Goal: Contribute content: Add original content to the website for others to see

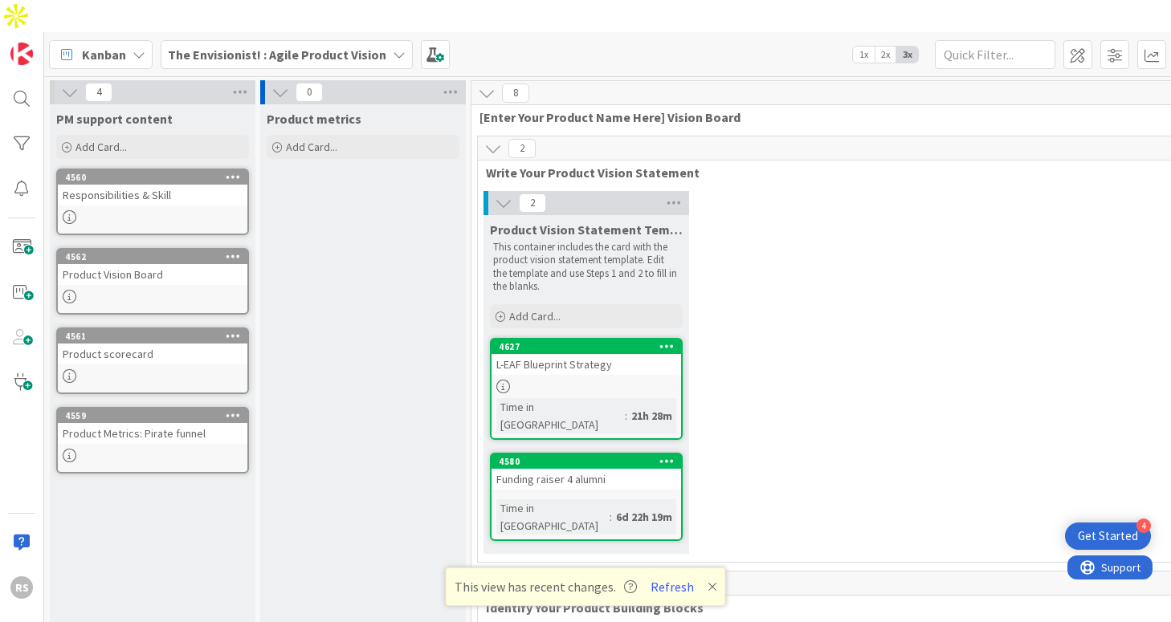
scroll to position [0, 253]
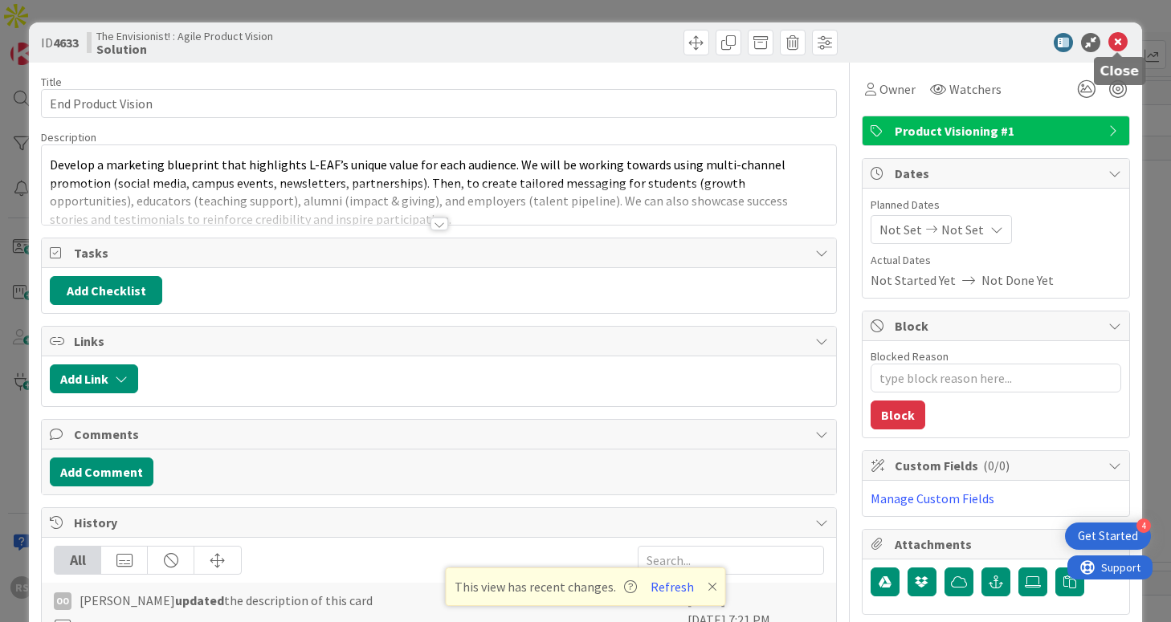
click at [1121, 42] on icon at bounding box center [1117, 42] width 19 height 19
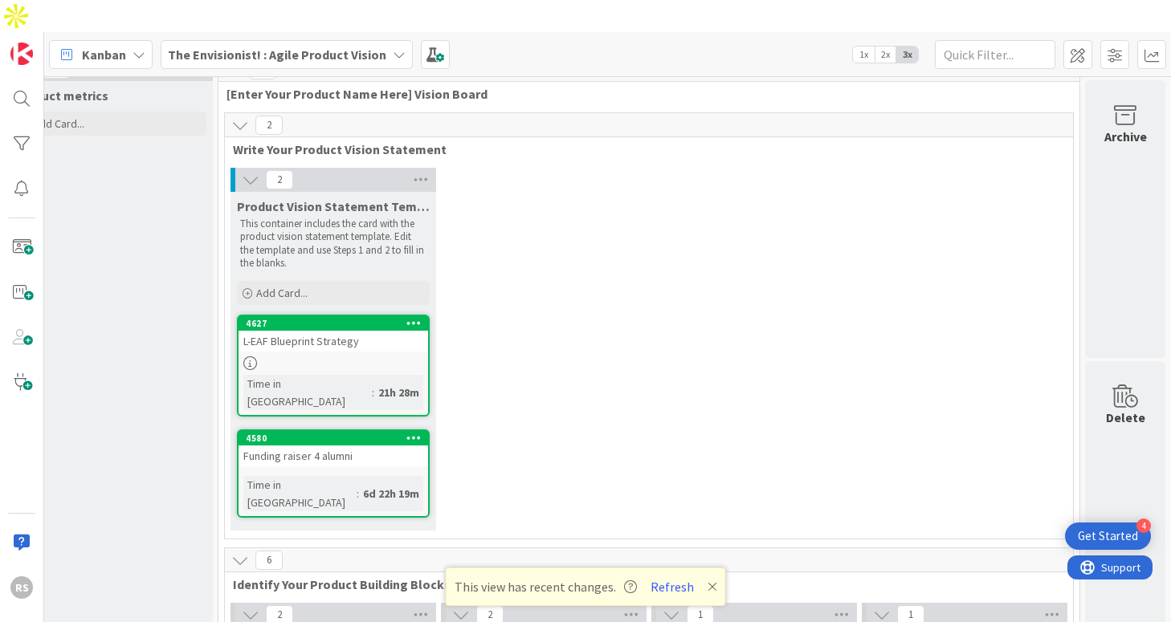
scroll to position [0, 253]
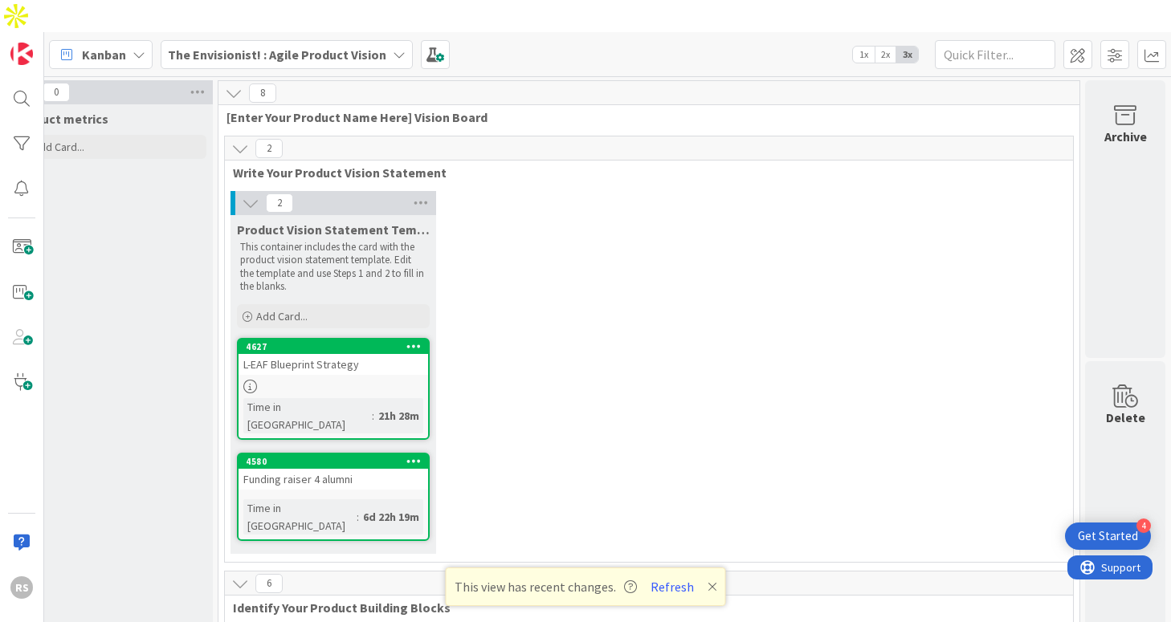
click at [307, 354] on div "L-EAF Blueprint Strategy" at bounding box center [334, 364] width 190 height 21
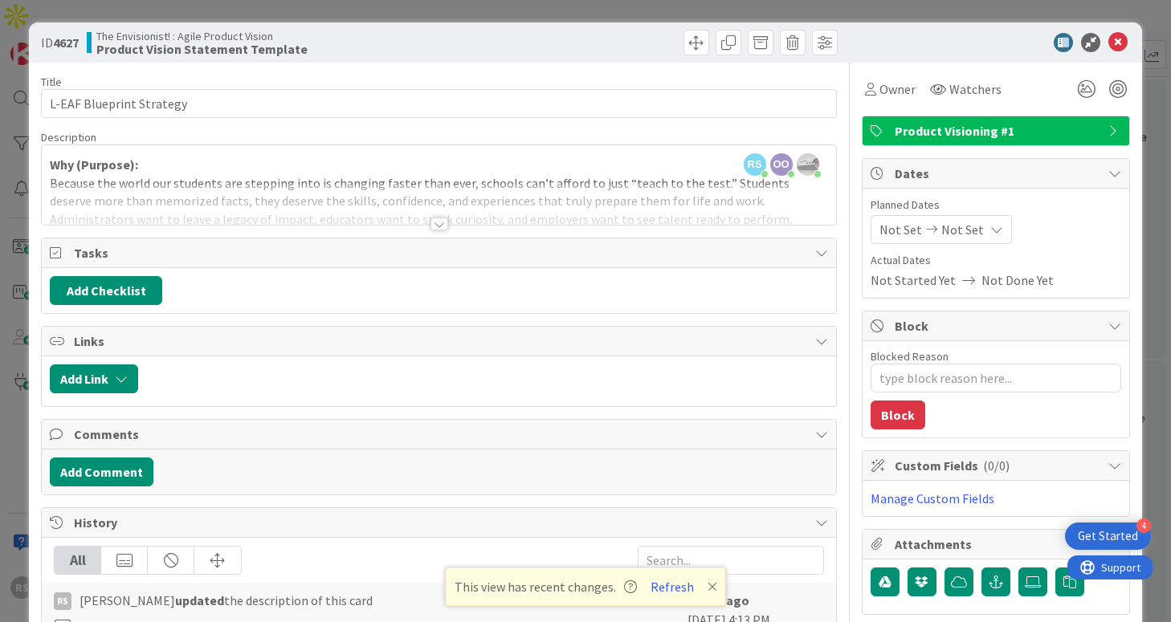
click at [440, 228] on div at bounding box center [439, 224] width 18 height 13
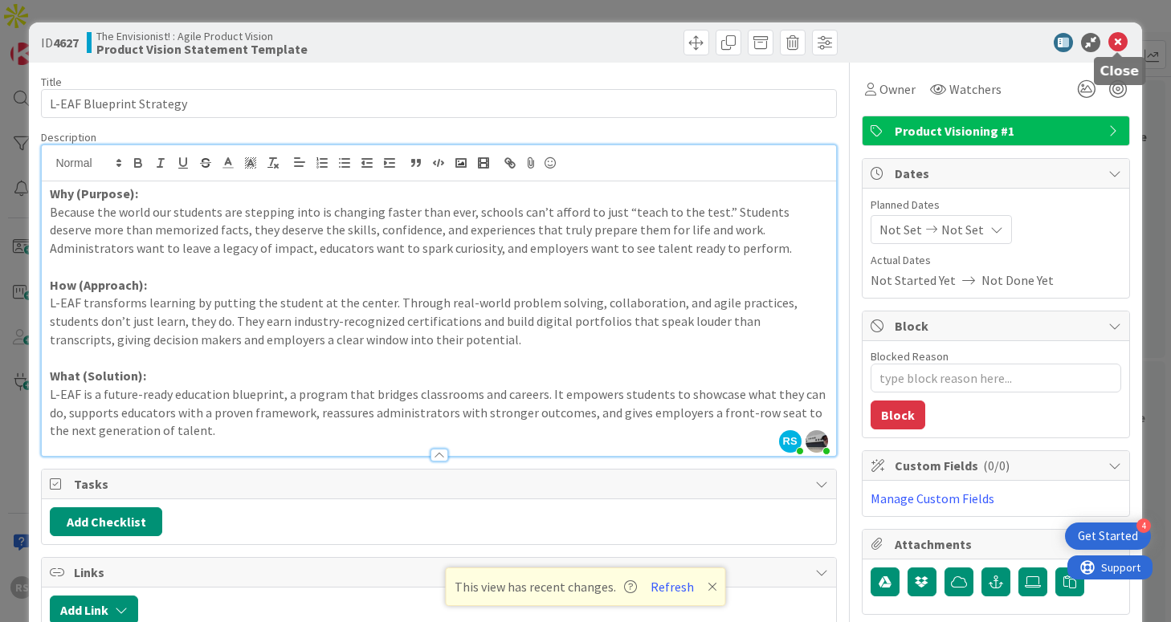
click at [1112, 43] on icon at bounding box center [1117, 42] width 19 height 19
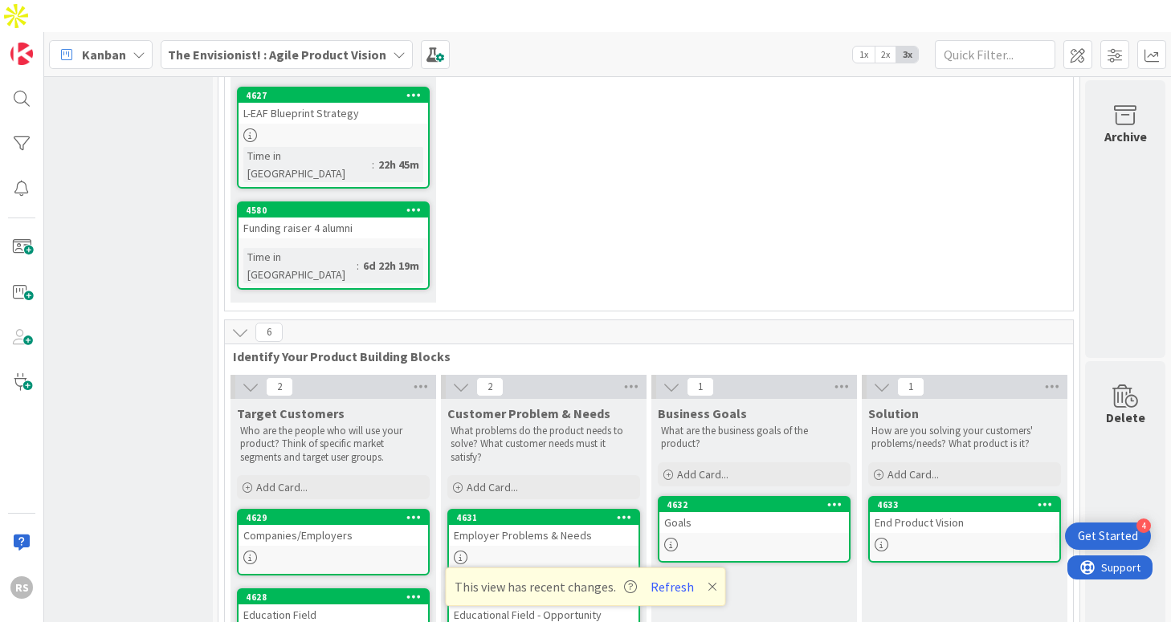
scroll to position [255, 253]
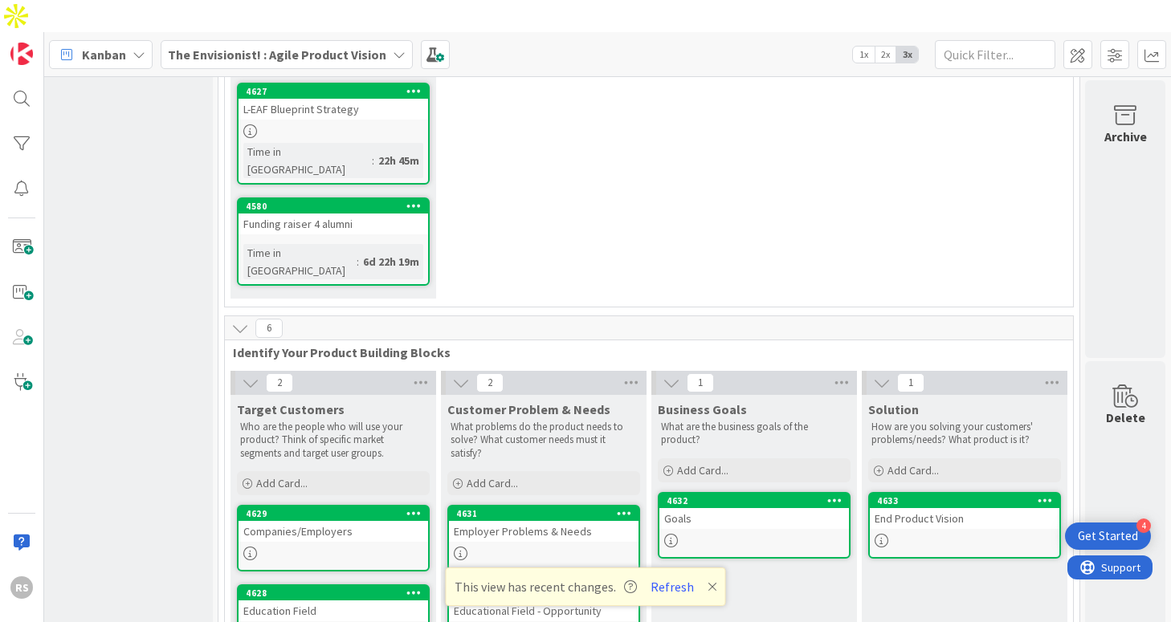
click at [373, 99] on div "L-EAF Blueprint Strategy" at bounding box center [334, 109] width 190 height 21
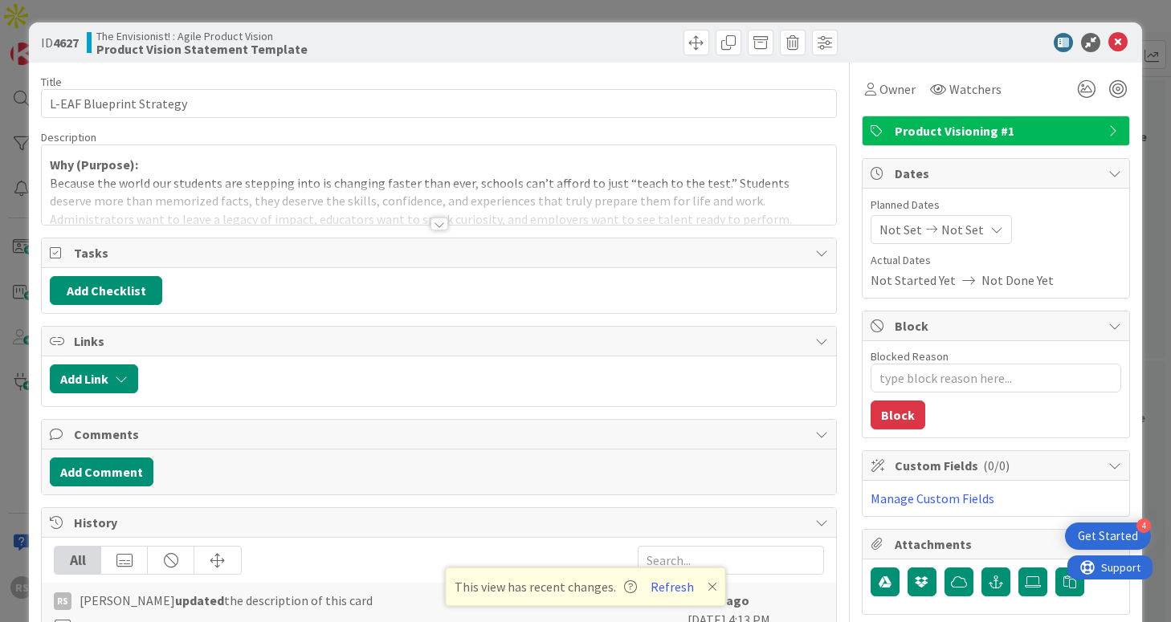
click at [445, 229] on div at bounding box center [439, 224] width 18 height 13
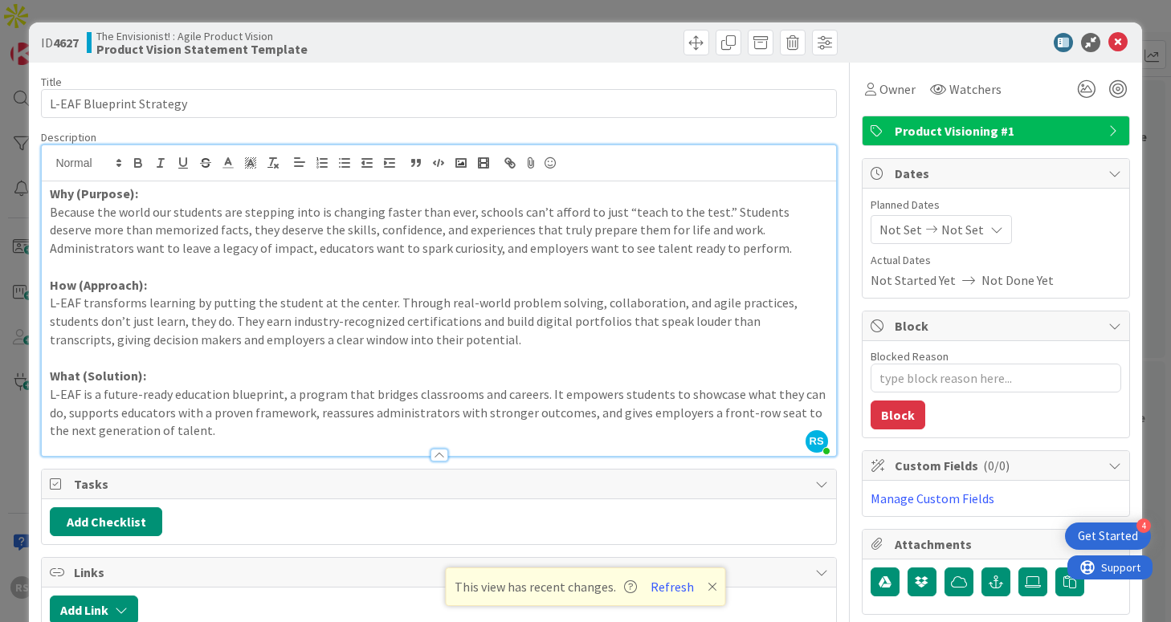
type textarea "x"
click at [672, 589] on button "Refresh" at bounding box center [672, 587] width 55 height 21
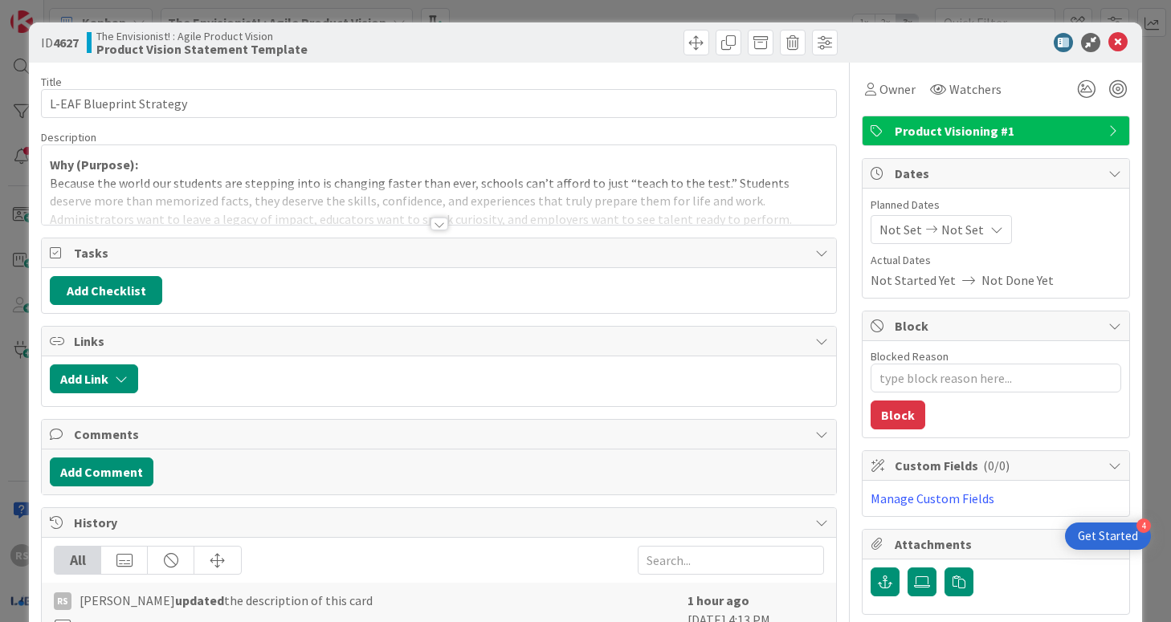
click at [436, 224] on div at bounding box center [439, 224] width 18 height 13
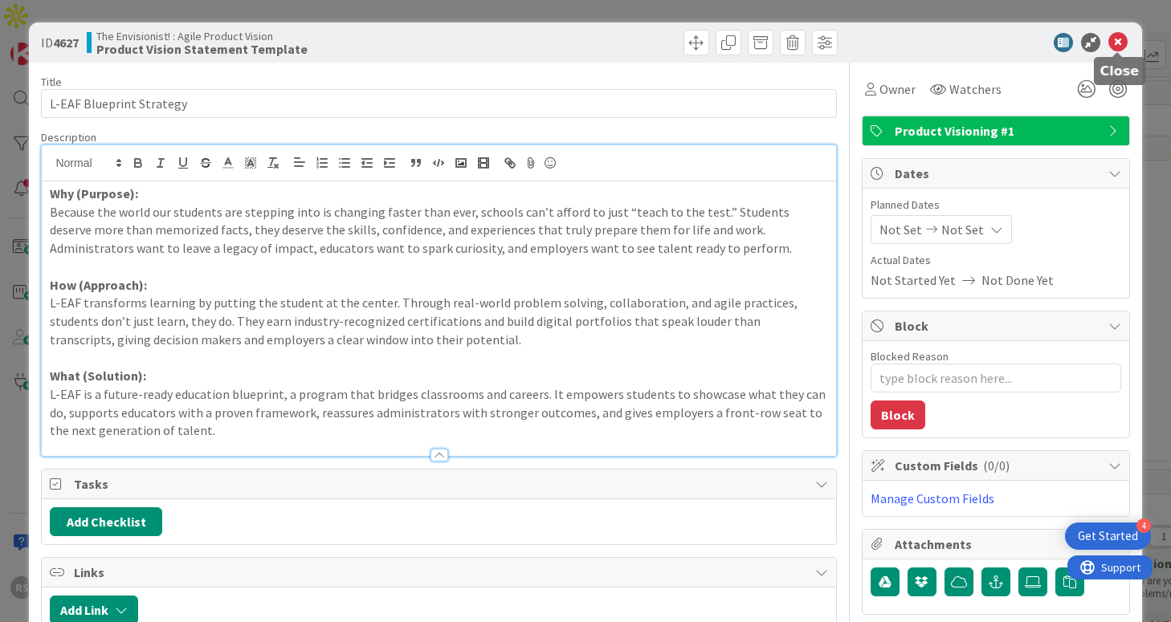
click at [1115, 37] on icon at bounding box center [1117, 42] width 19 height 19
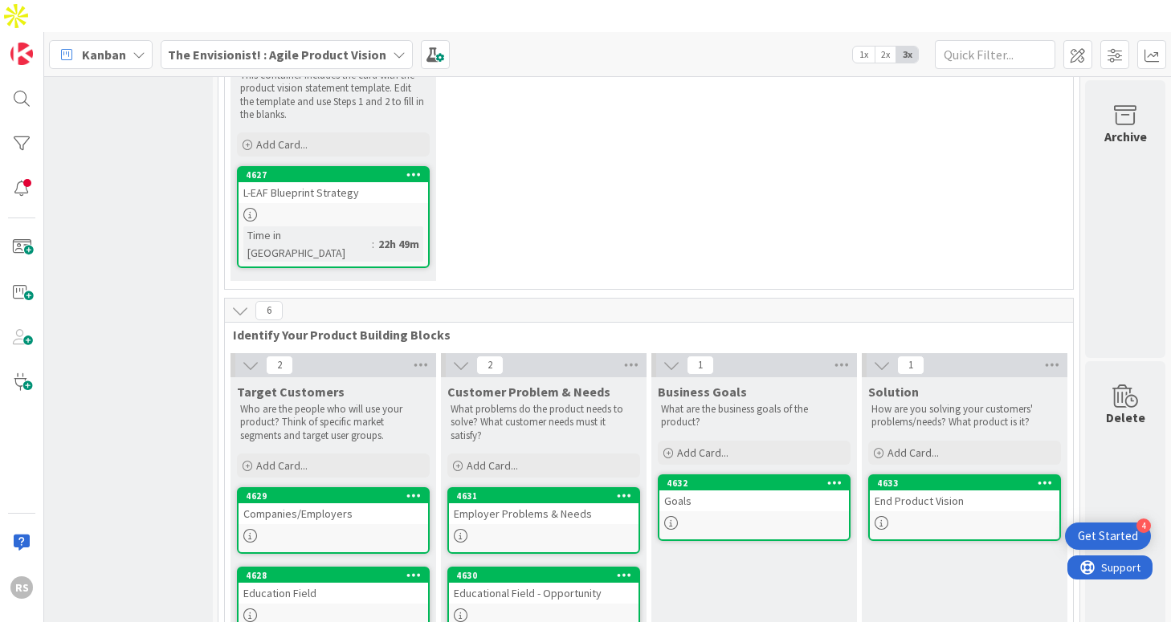
click at [369, 583] on div "Education Field" at bounding box center [334, 593] width 190 height 21
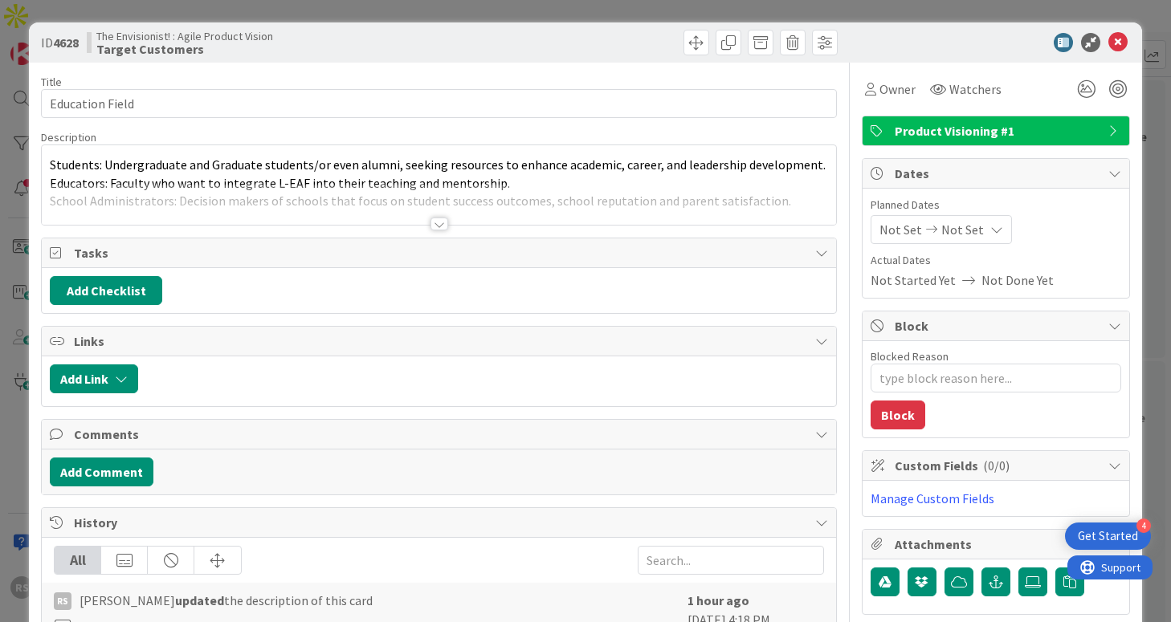
click at [442, 225] on div at bounding box center [439, 224] width 18 height 13
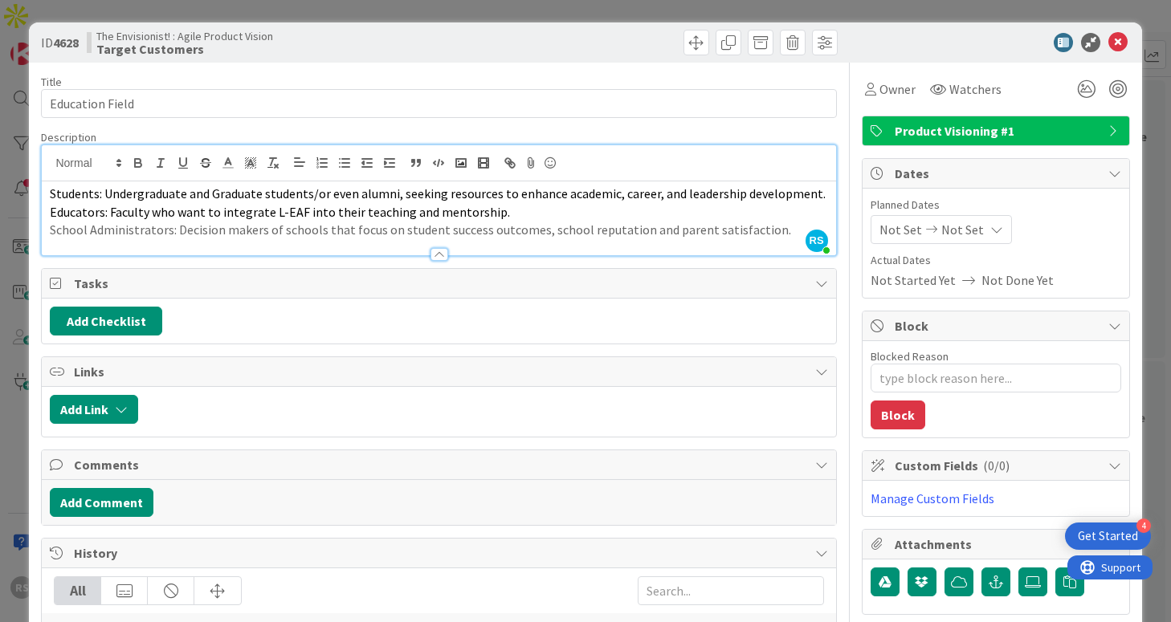
click at [1117, 47] on icon at bounding box center [1117, 42] width 19 height 19
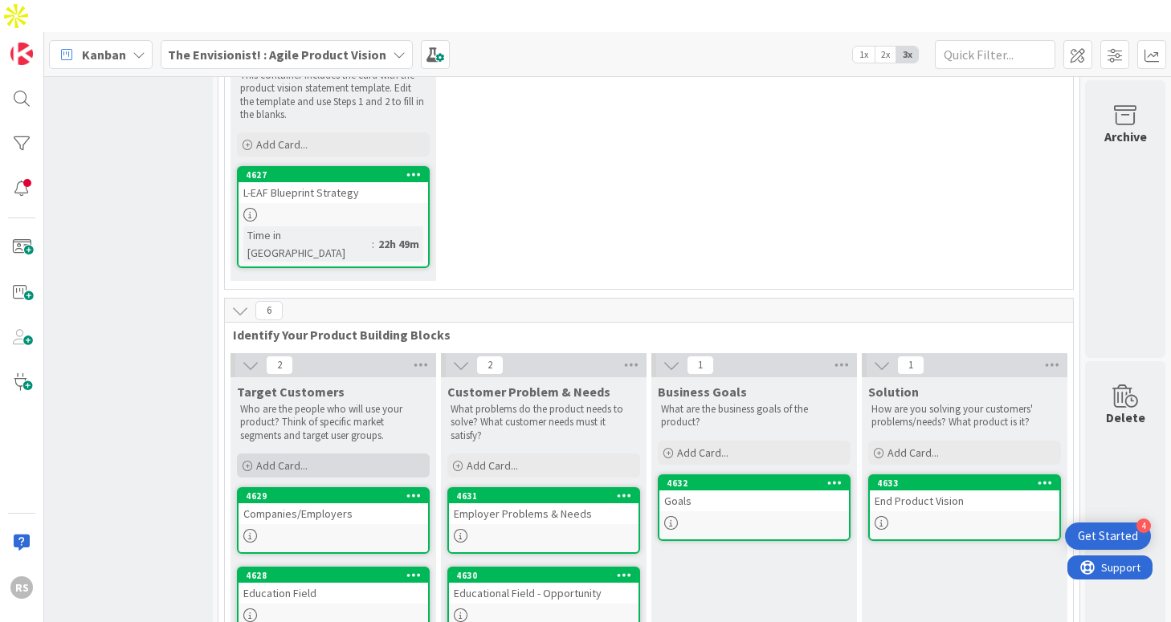
click at [312, 454] on div "Add Card..." at bounding box center [333, 466] width 193 height 24
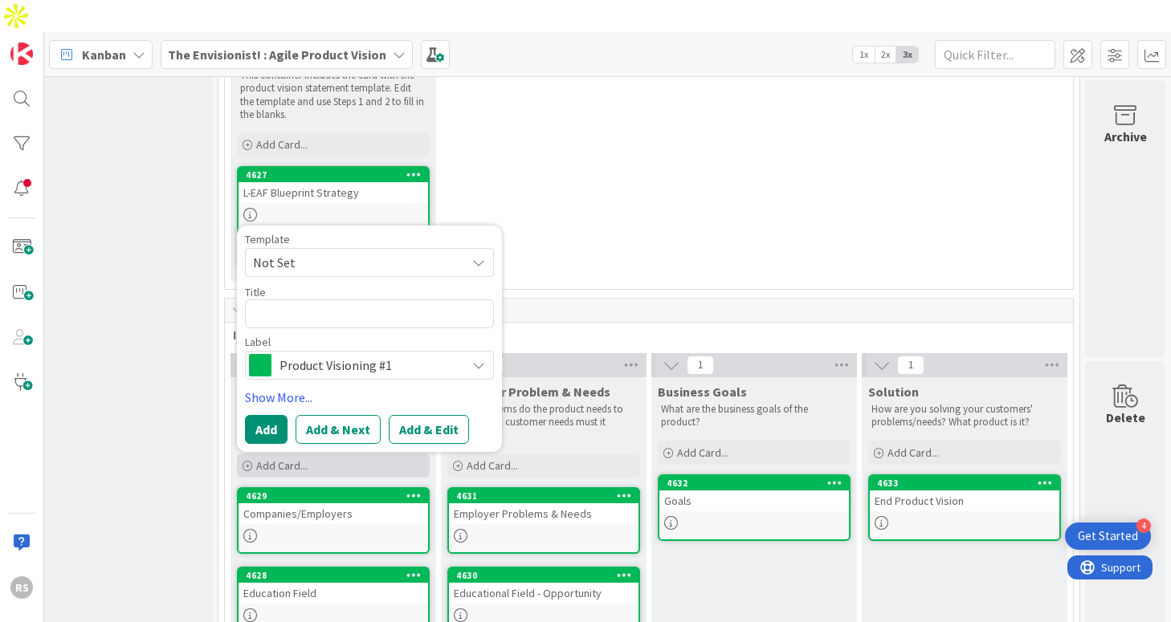
type textarea "x"
type textarea "S"
type textarea "x"
type textarea "St"
type textarea "x"
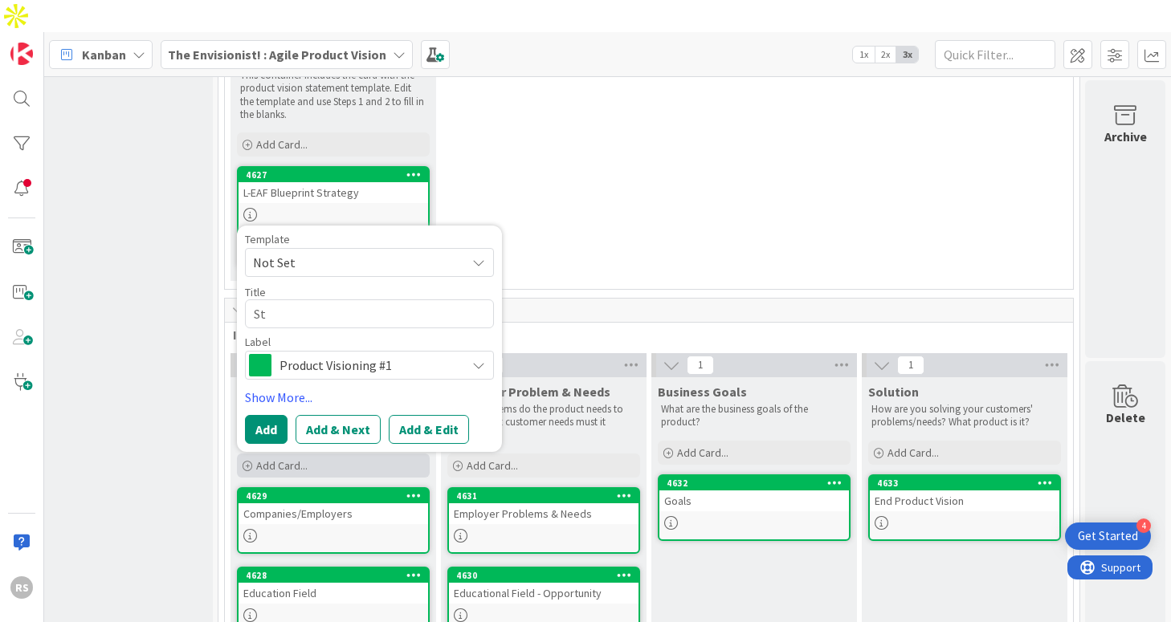
type textarea "S"
type textarea "x"
type textarea "St"
type textarea "x"
type textarea "Stu"
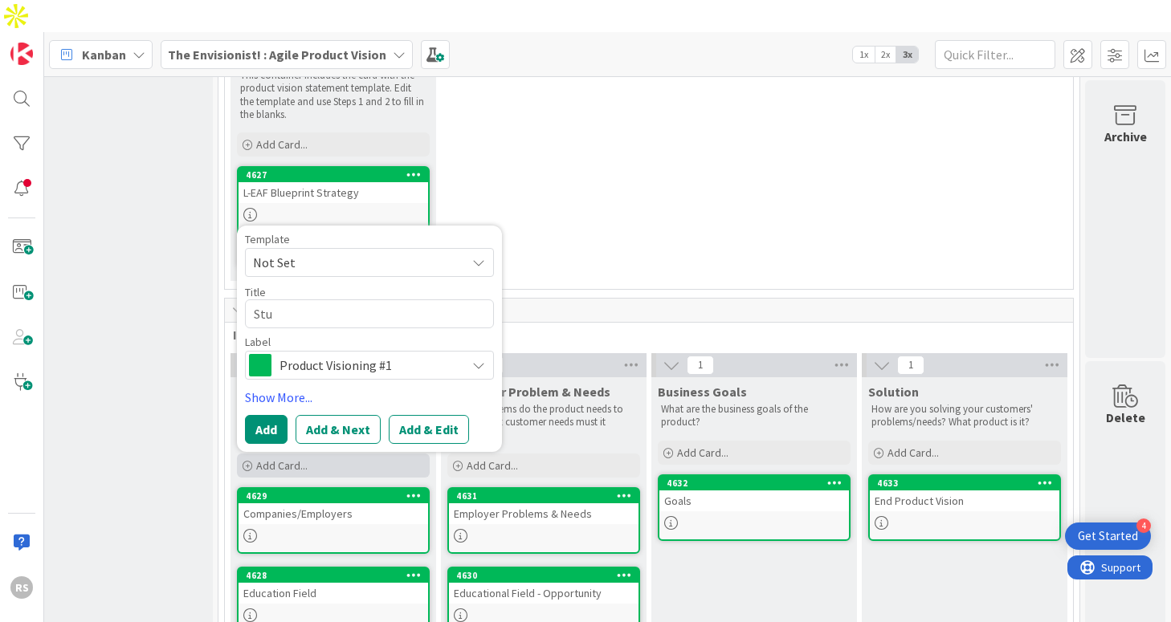
type textarea "x"
type textarea "Stud"
type textarea "x"
type textarea "Stude"
type textarea "x"
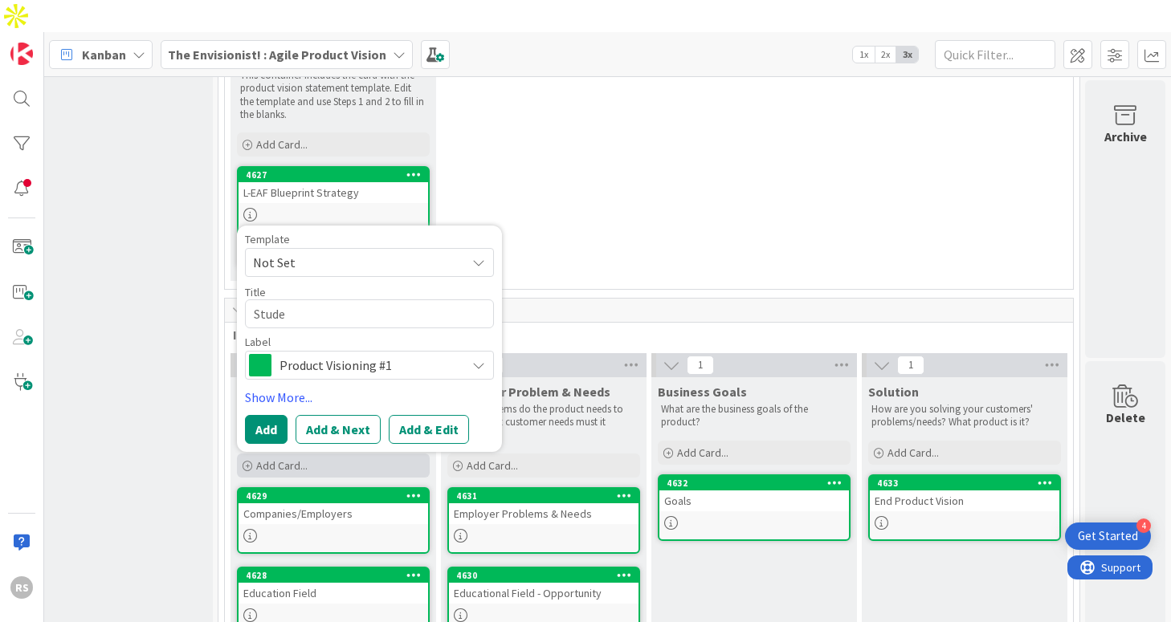
type textarea "Studen"
type textarea "x"
type textarea "Student"
type textarea "x"
type textarea "Students"
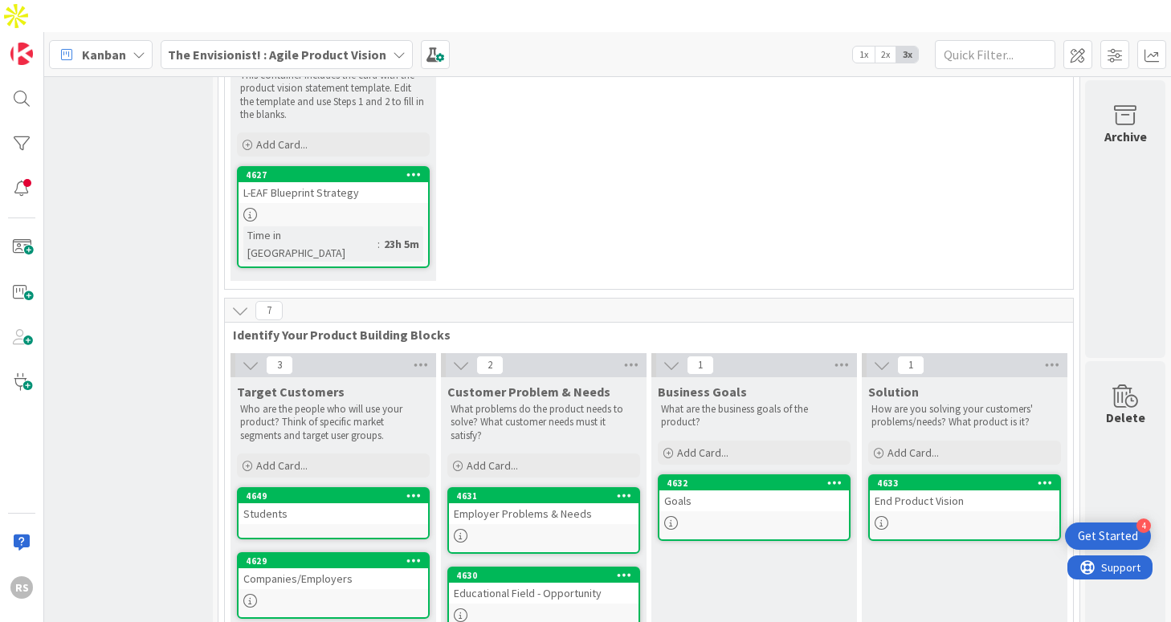
scroll to position [237, 253]
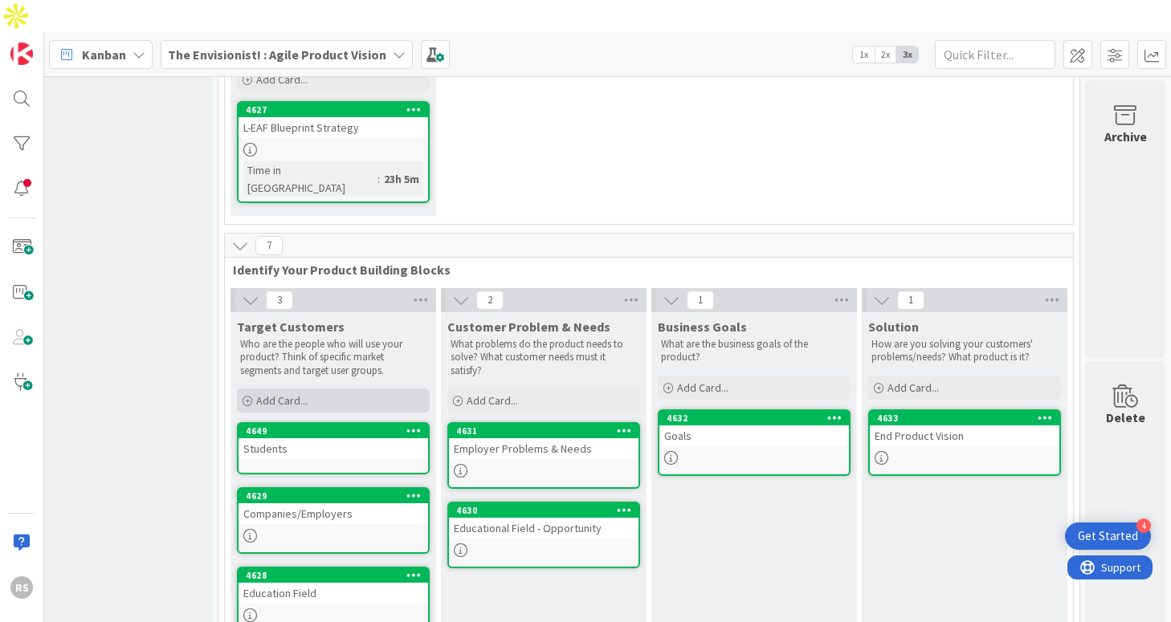
click at [260, 389] on div "Add Card..." at bounding box center [333, 401] width 193 height 24
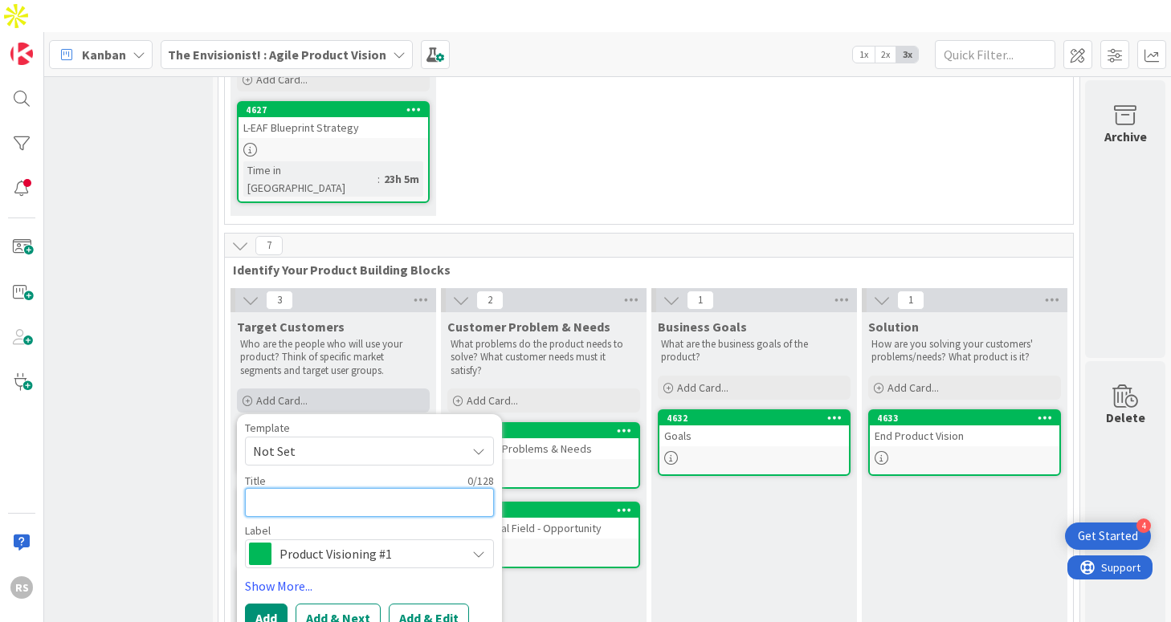
type textarea "x"
type textarea "E"
type textarea "x"
type textarea "Ed"
type textarea "x"
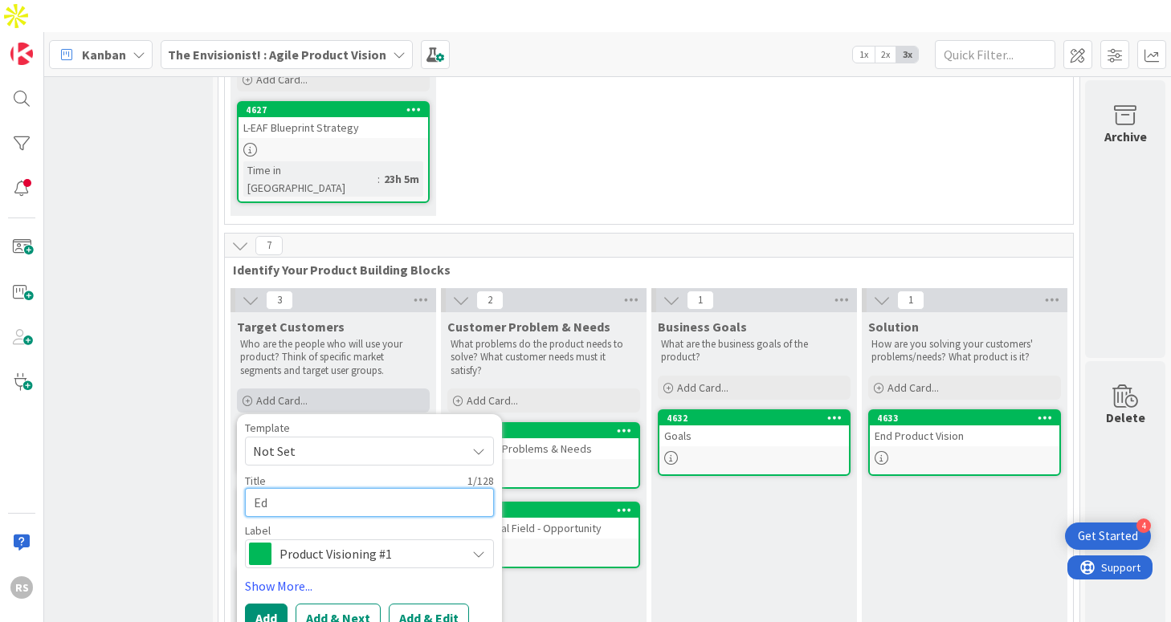
type textarea "Edu"
type textarea "x"
type textarea "Educ"
type textarea "x"
type textarea "Educa"
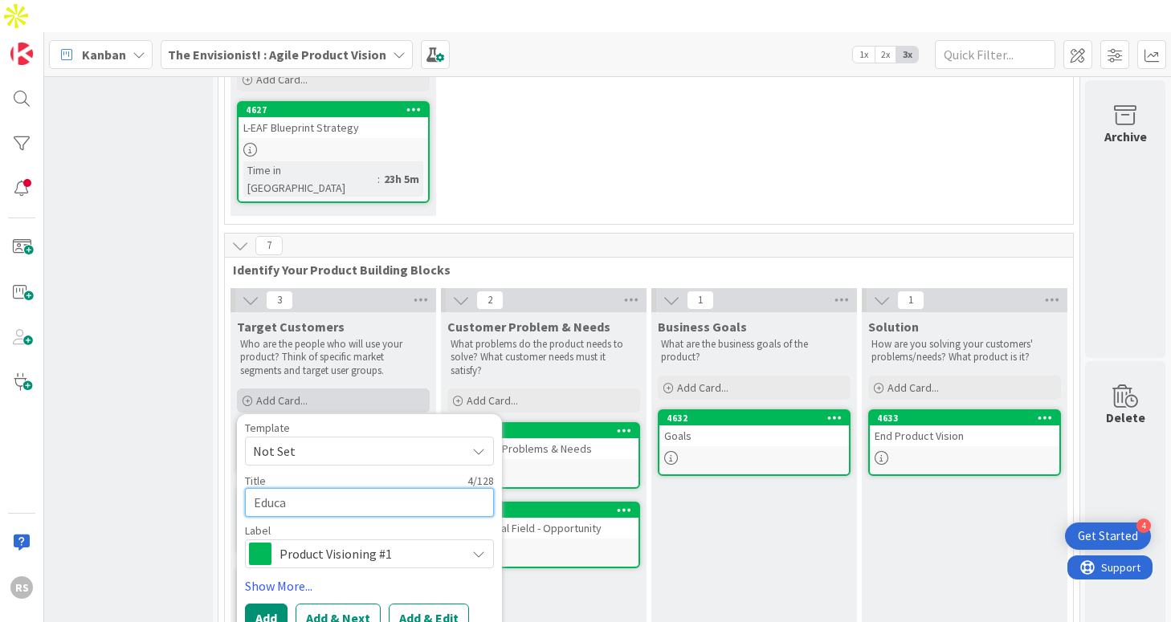
type textarea "x"
type textarea "Educat"
type textarea "x"
type textarea "Educato"
type textarea "x"
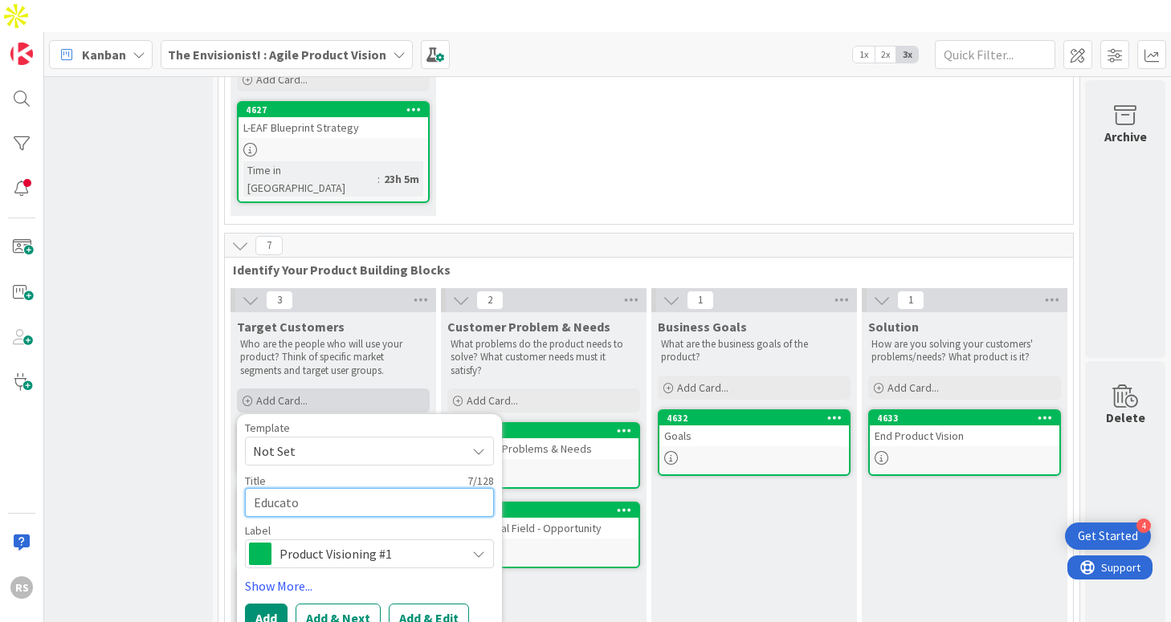
type textarea "Educator"
type textarea "x"
type textarea "Educators"
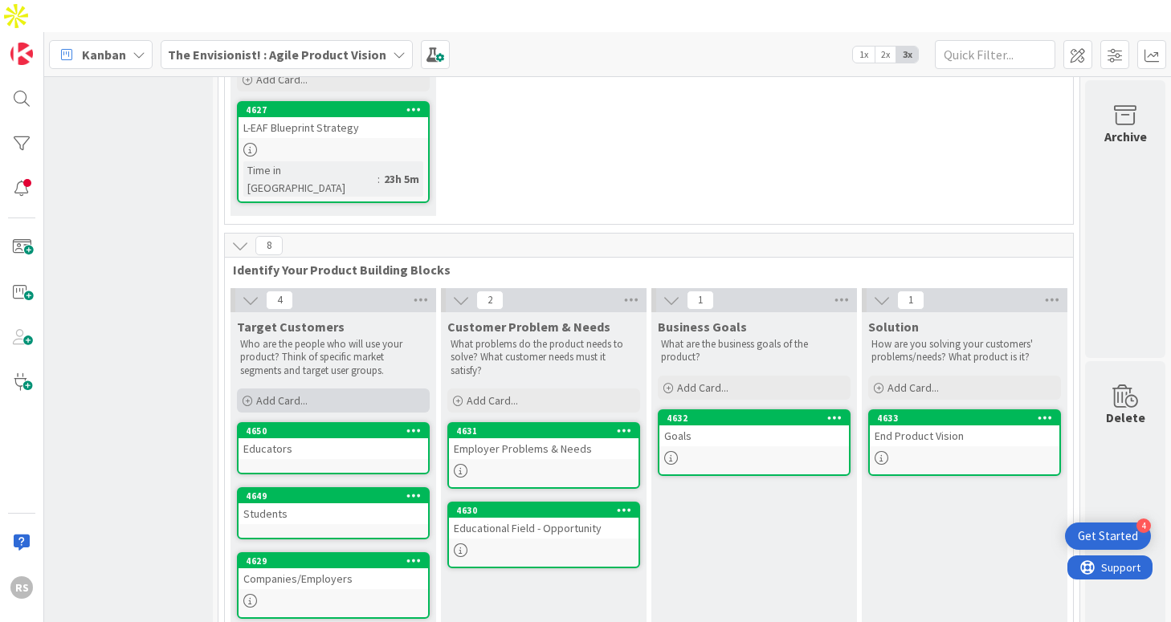
click at [300, 389] on div "Add Card..." at bounding box center [333, 401] width 193 height 24
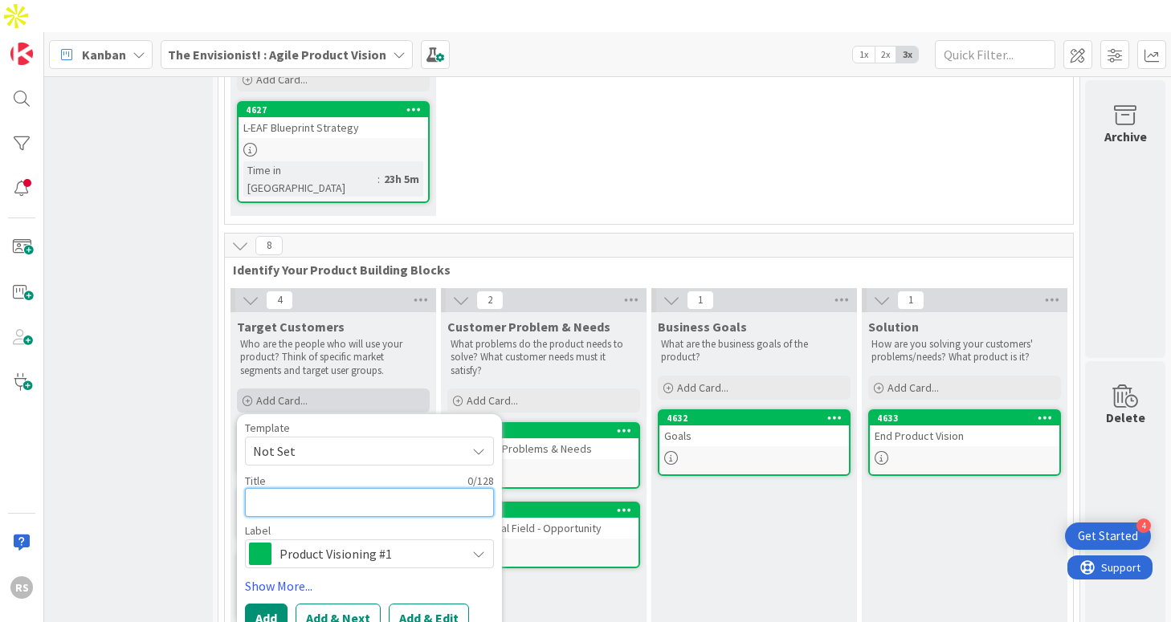
type textarea "x"
type textarea "S"
type textarea "x"
type textarea "Sc"
type textarea "x"
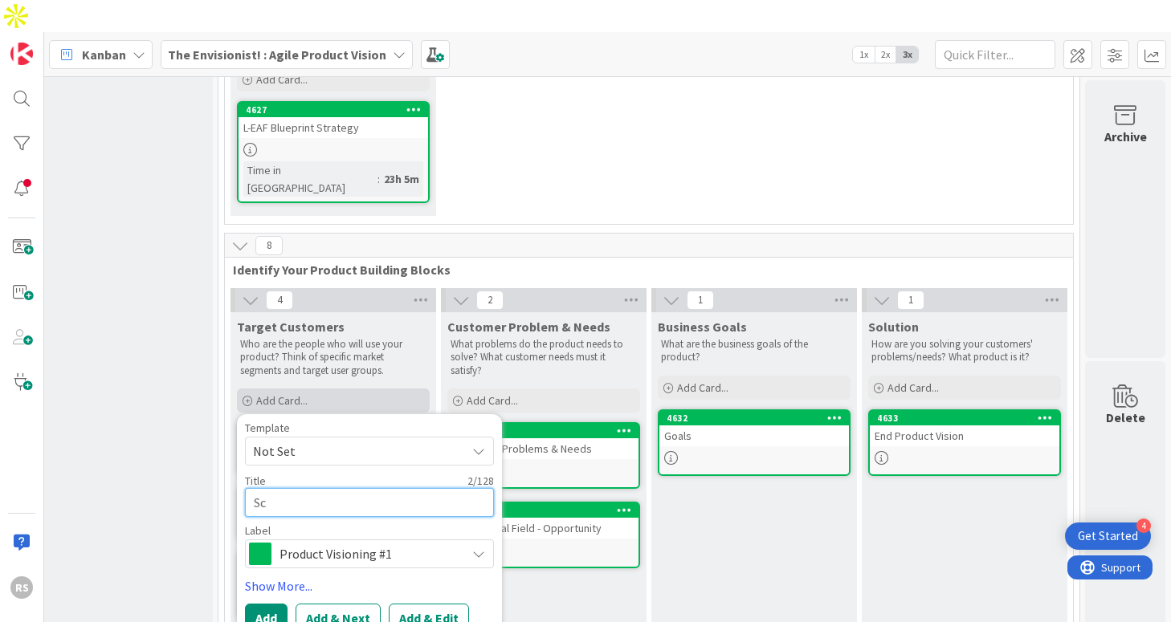
type textarea "Sch"
type textarea "x"
type textarea "Scho"
type textarea "x"
type textarea "Schoo"
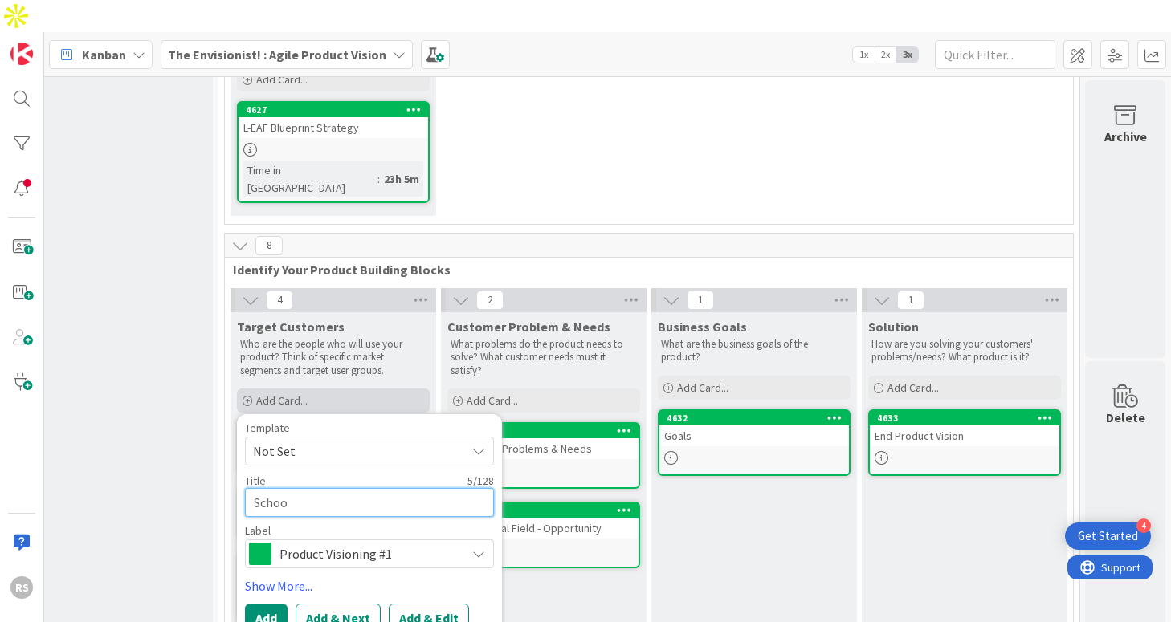
type textarea "x"
type textarea "School"
type textarea "x"
type textarea "School"
type textarea "x"
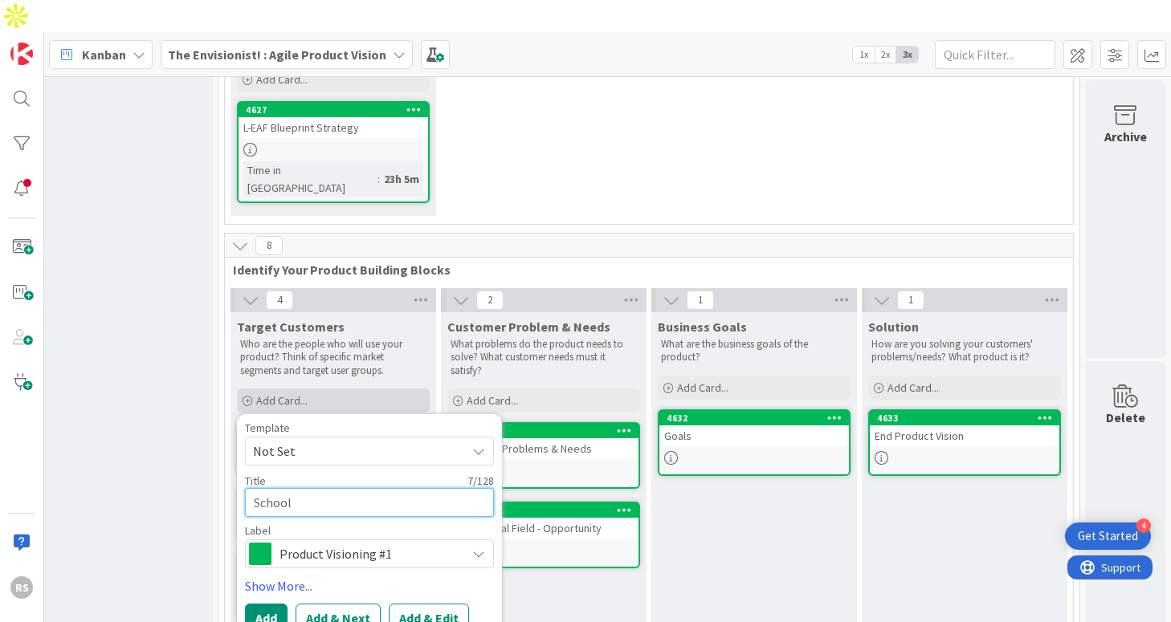
type textarea "School A"
type textarea "x"
type textarea "School Ad"
type textarea "x"
type textarea "School Adm"
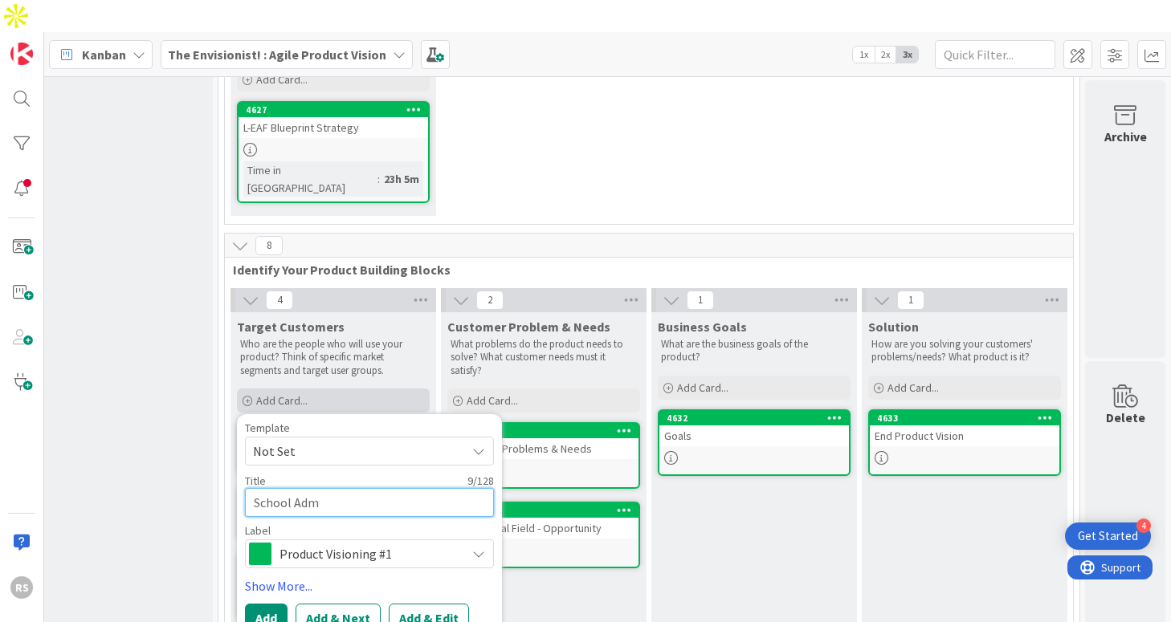
type textarea "x"
type textarea "School Admi"
type textarea "x"
type textarea "School Admin"
type textarea "x"
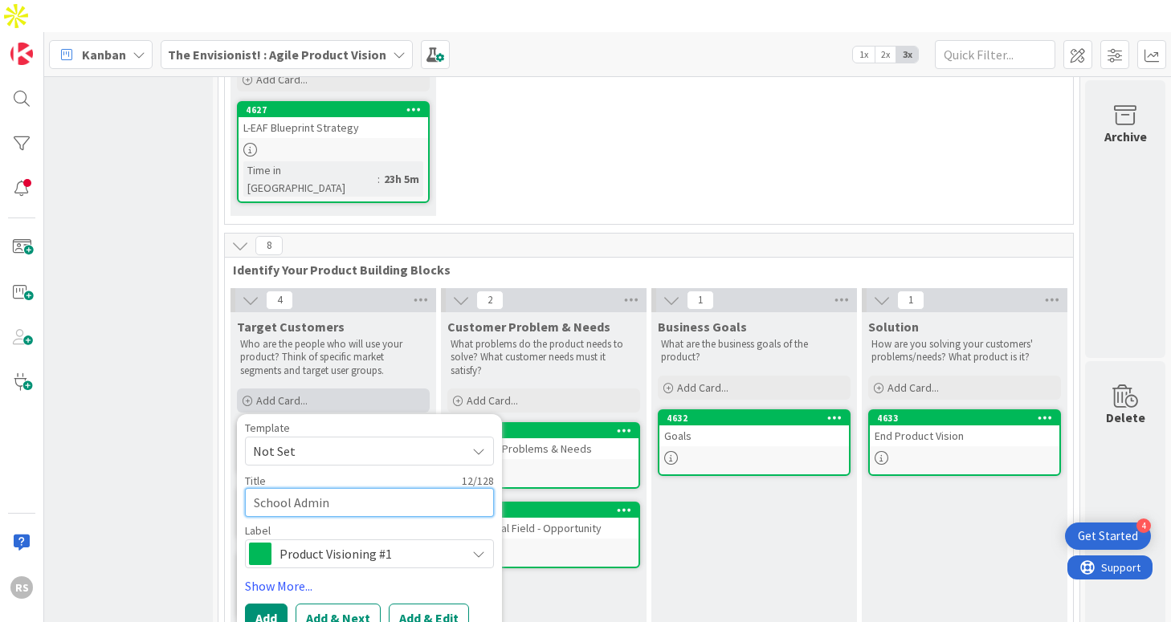
type textarea "School Admini"
type textarea "x"
type textarea "School Adminis"
type textarea "x"
type textarea "School Administ"
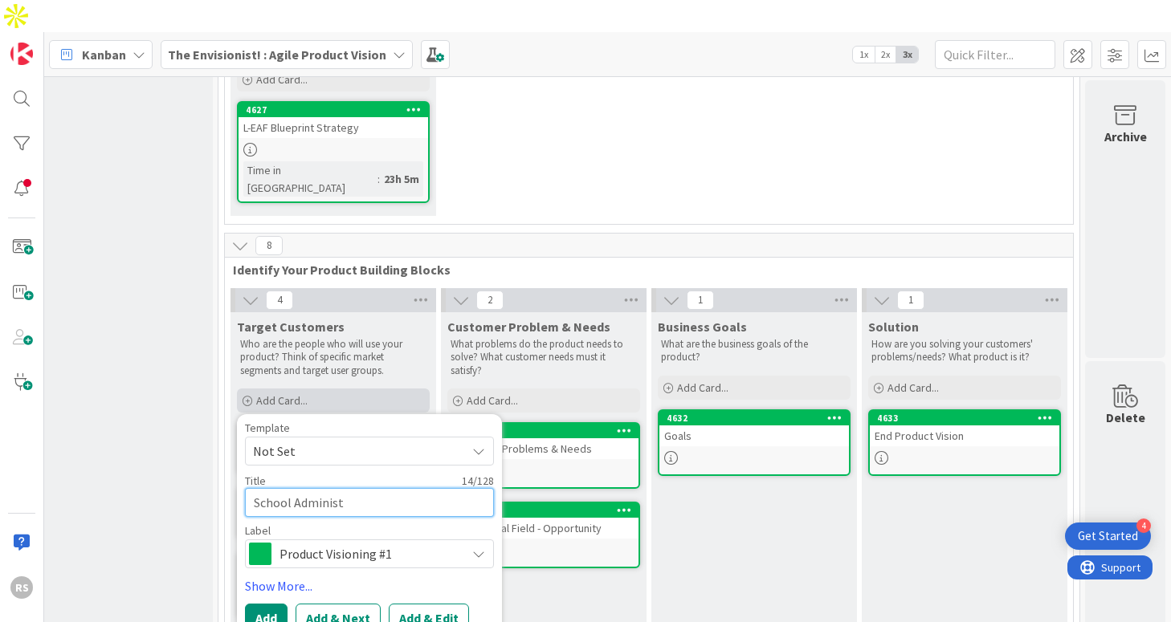
type textarea "x"
type textarea "School Administa"
type textarea "x"
type textarea "School Administar"
type textarea "x"
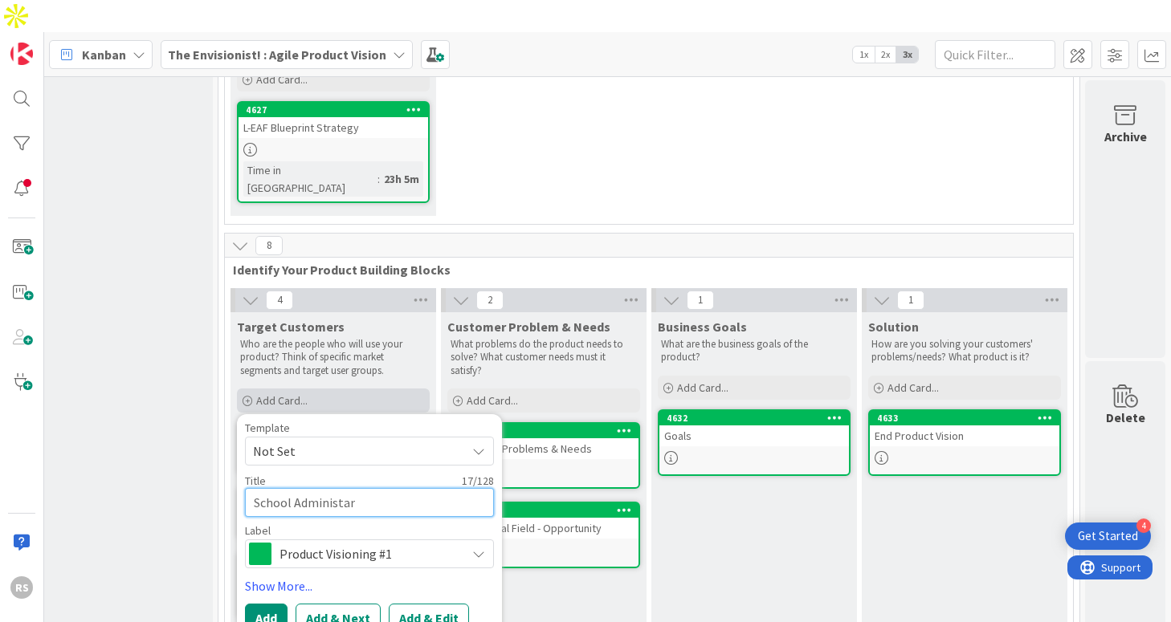
type textarea "School Administa"
type textarea "x"
type textarea "School Administ"
type textarea "x"
type textarea "School Administr"
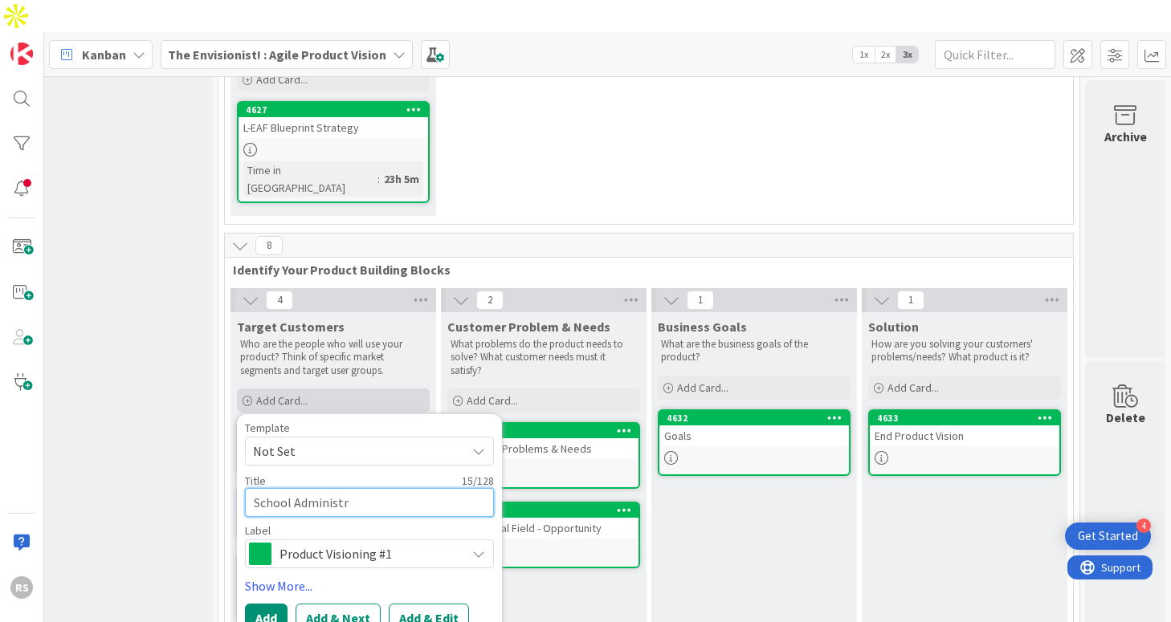
type textarea "x"
type textarea "School Administrat"
type textarea "x"
type textarea "School Administrato"
type textarea "x"
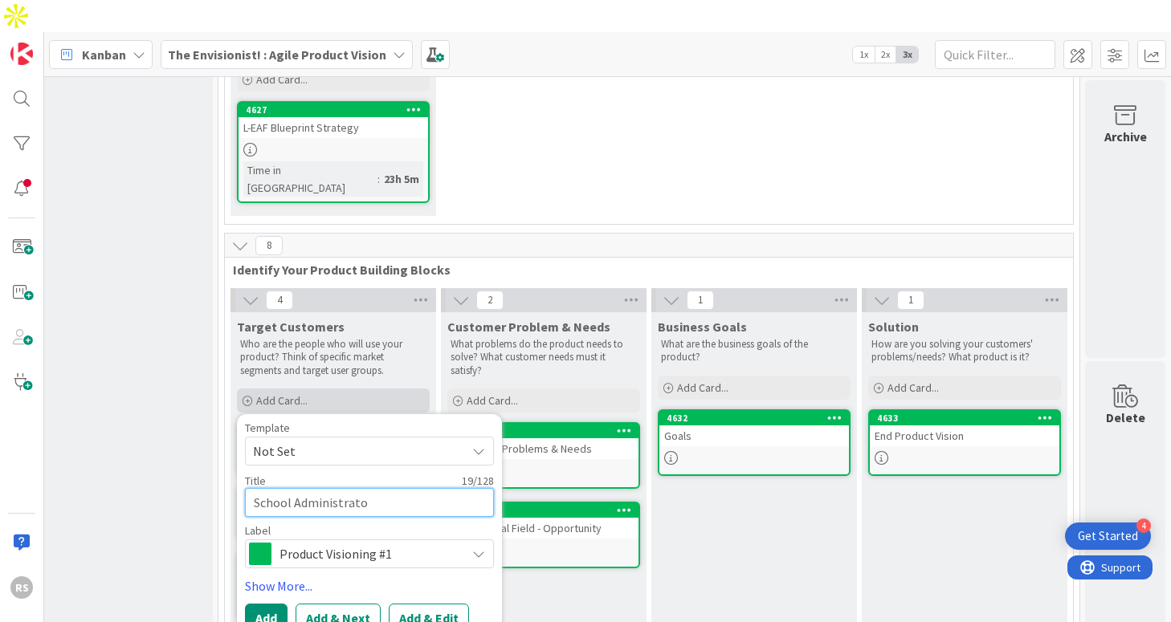
type textarea "School Administrator"
type textarea "x"
type textarea "School Administrators"
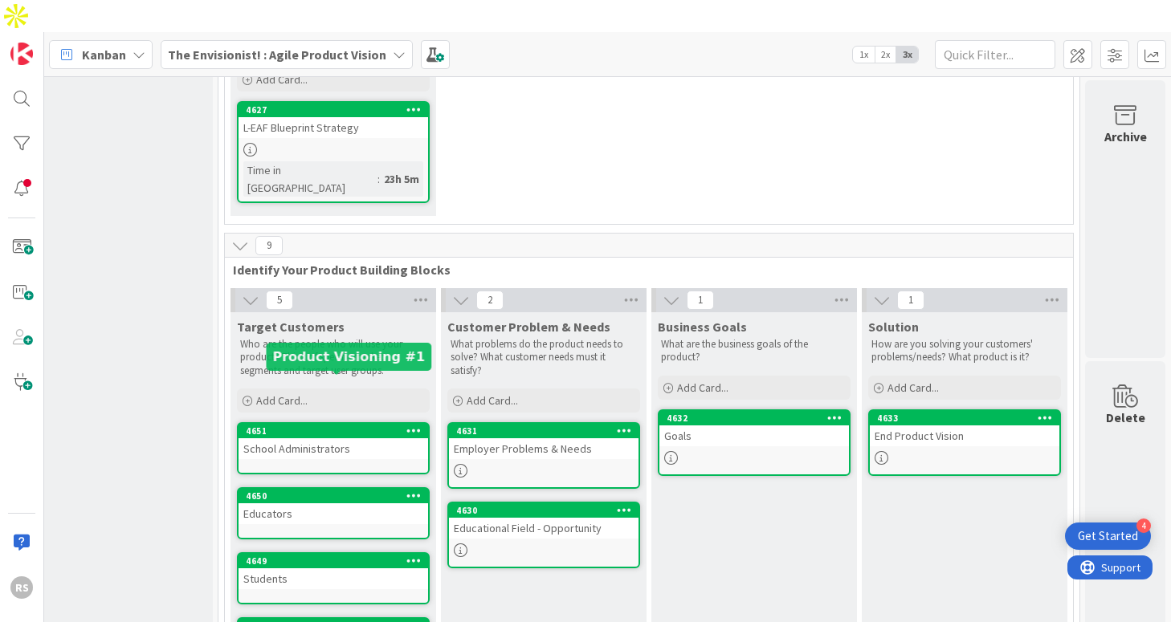
scroll to position [367, 253]
